Goal: Information Seeking & Learning: Learn about a topic

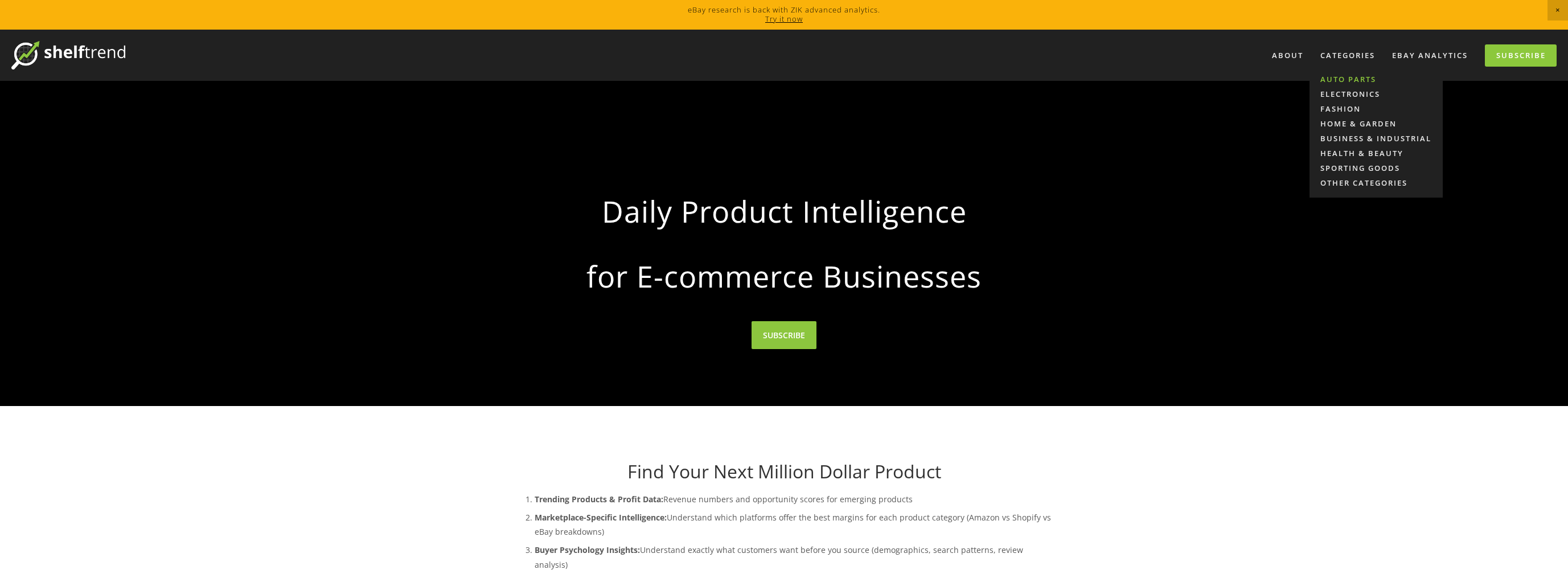
click at [1338, 78] on link "Auto Parts" at bounding box center [1375, 79] width 133 height 15
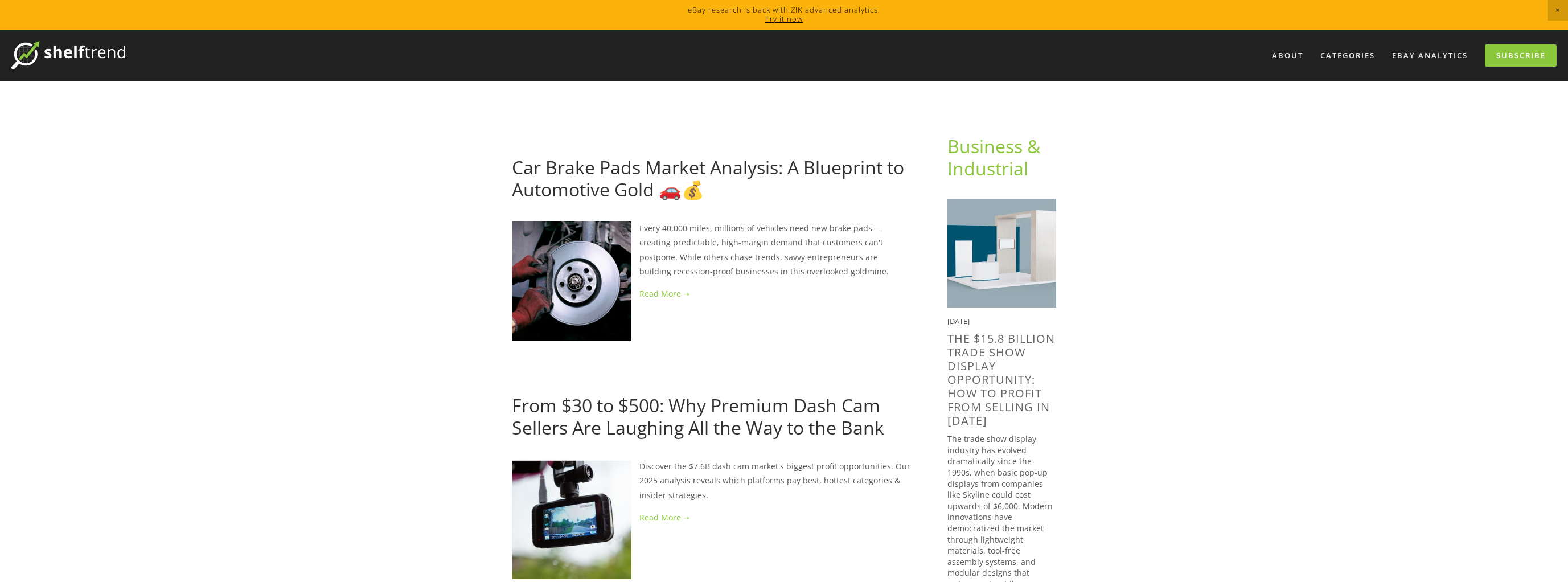
click at [720, 172] on link "Car Brake Pads Market Analysis: A Blueprint to Automotive Gold 🚗💰" at bounding box center [708, 178] width 392 height 46
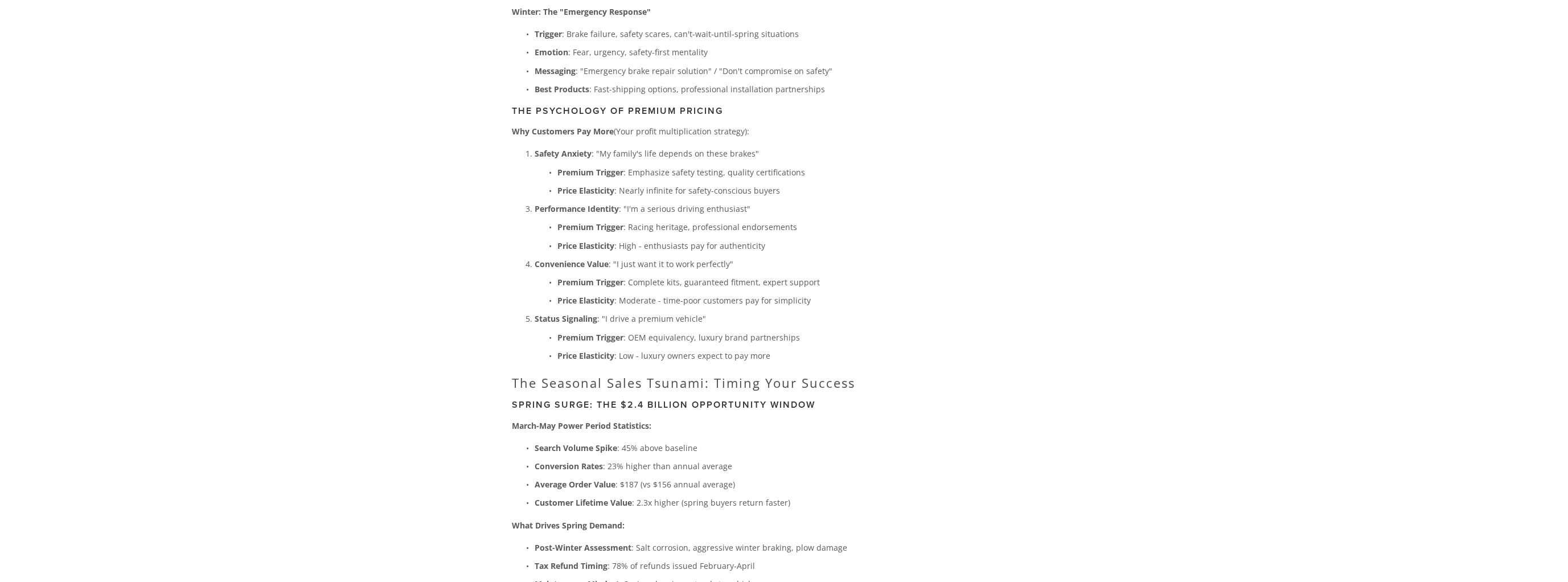
scroll to position [5638, 0]
